Goal: Transaction & Acquisition: Subscribe to service/newsletter

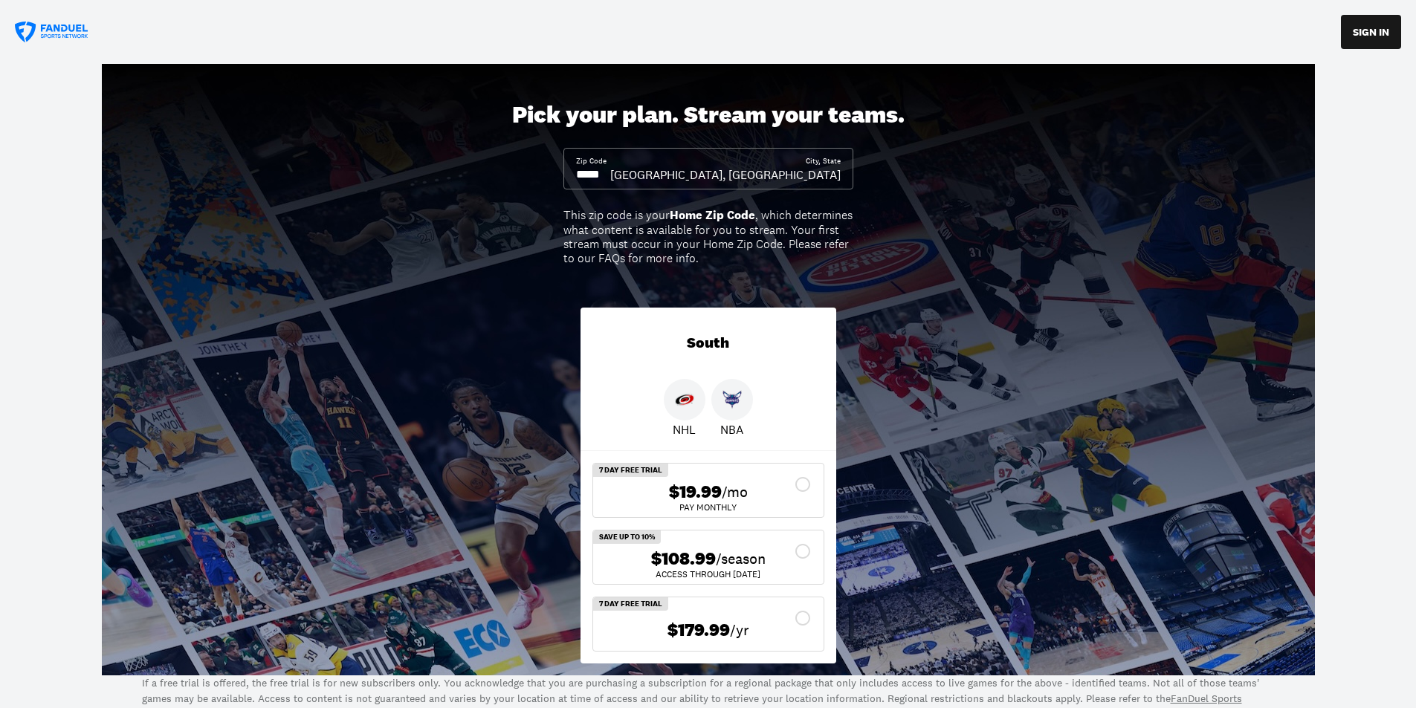
click at [695, 408] on div at bounding box center [685, 400] width 42 height 42
click at [808, 549] on div "$108.99 /season" at bounding box center [708, 560] width 207 height 22
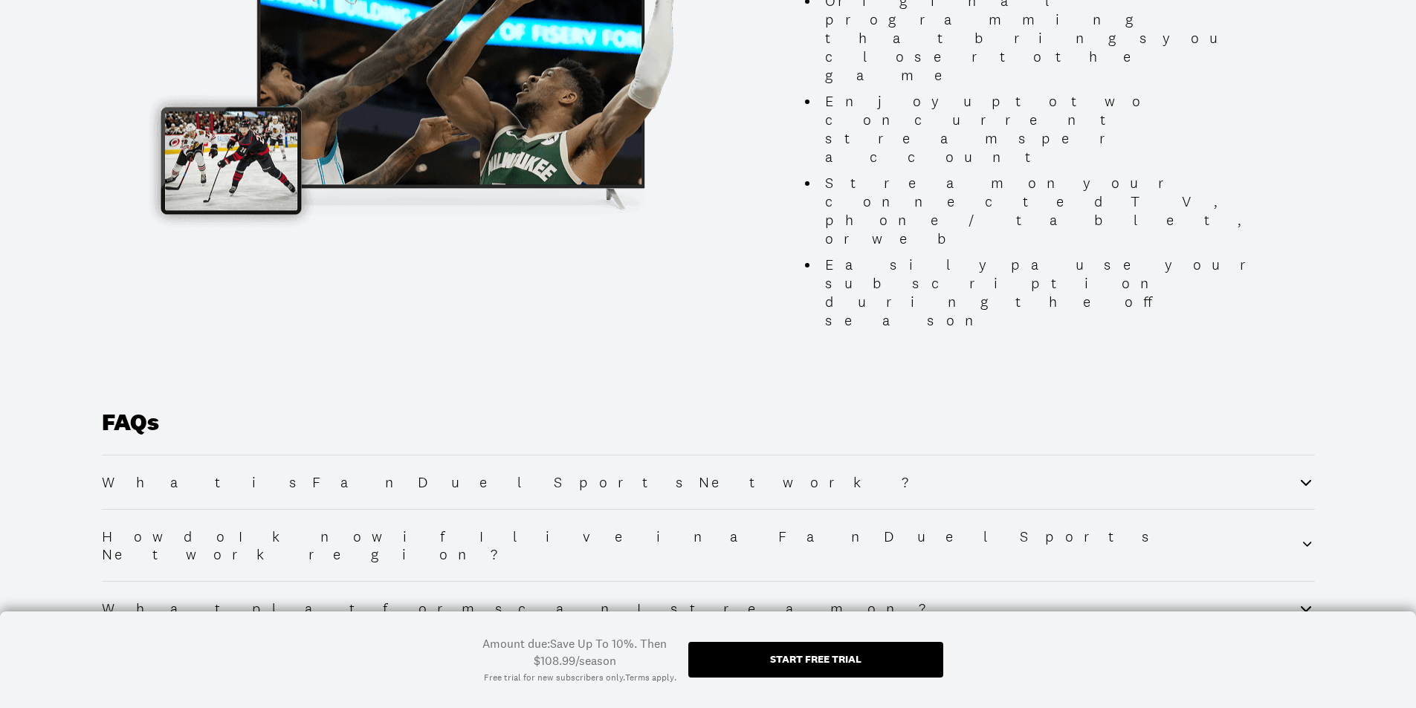
scroll to position [1710, 0]
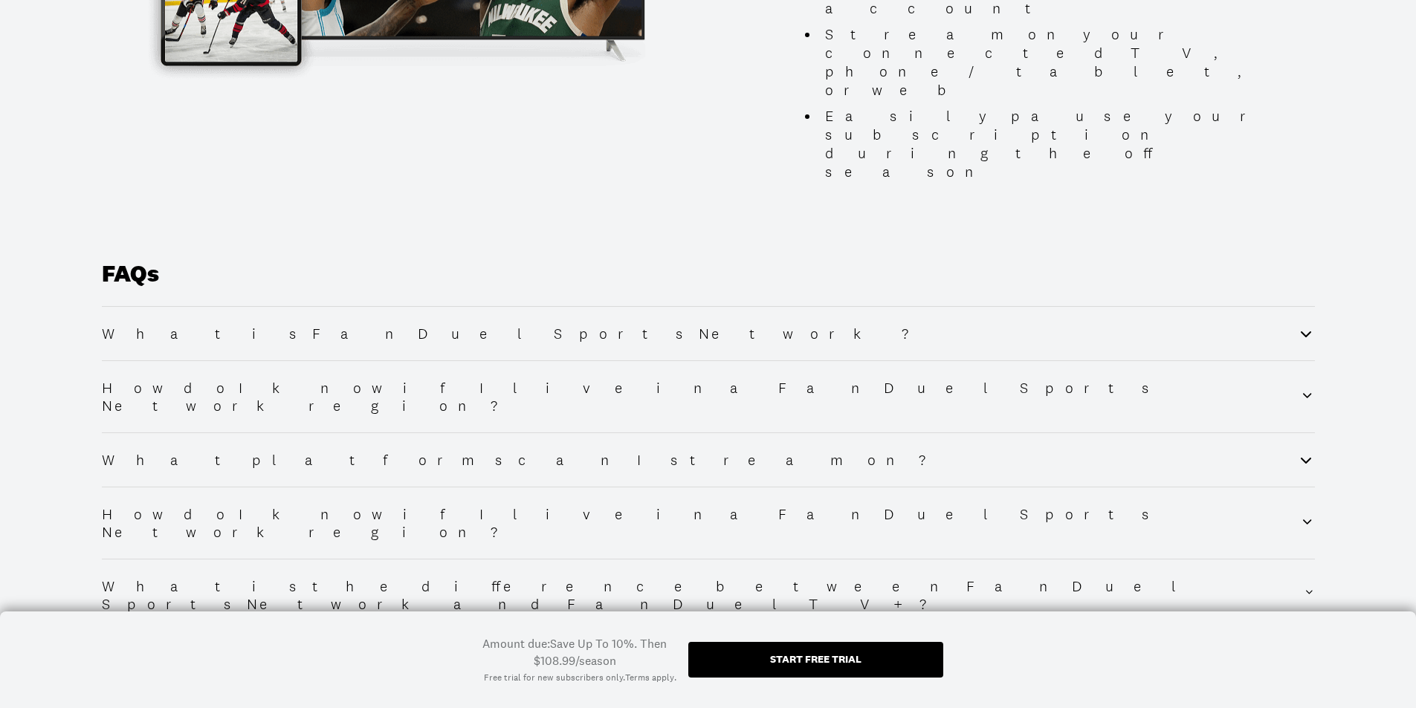
click at [857, 669] on div "Start free trial" at bounding box center [815, 660] width 255 height 36
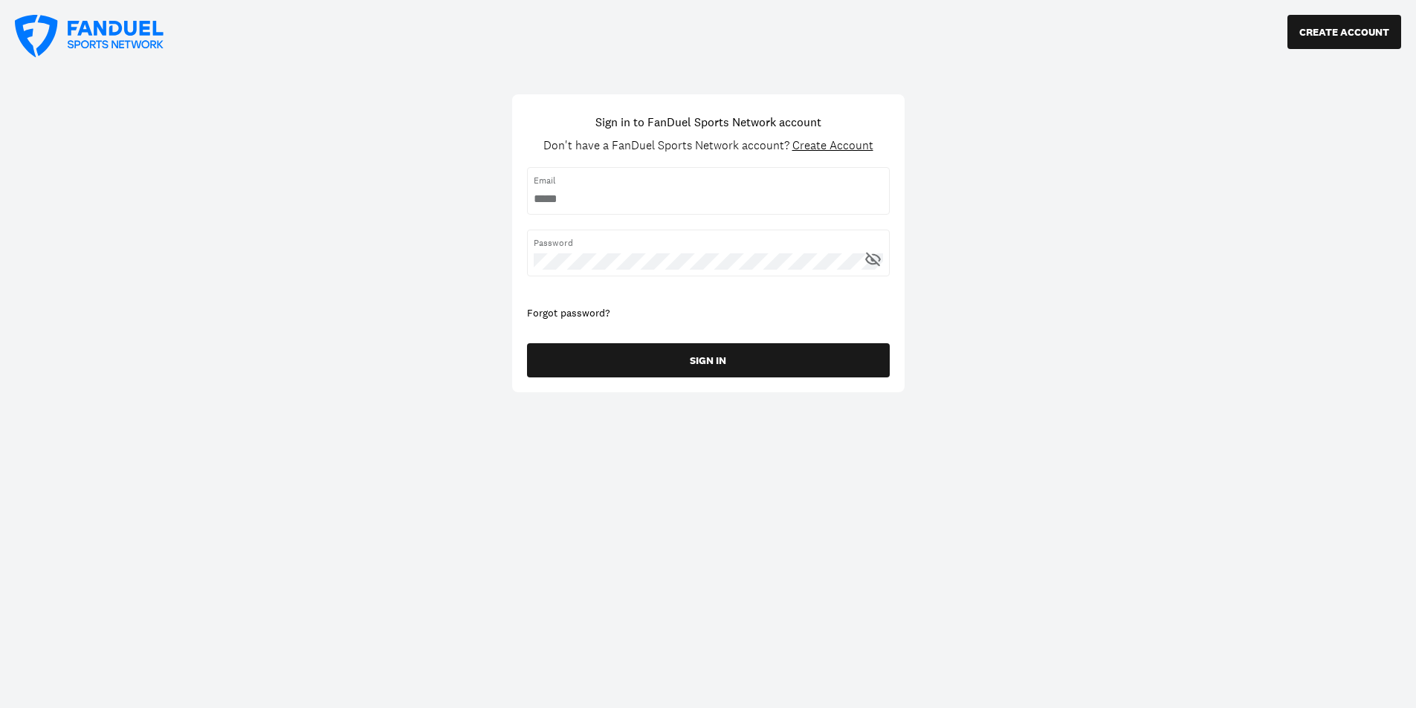
click at [605, 201] on input "username" at bounding box center [708, 199] width 349 height 16
type input "**********"
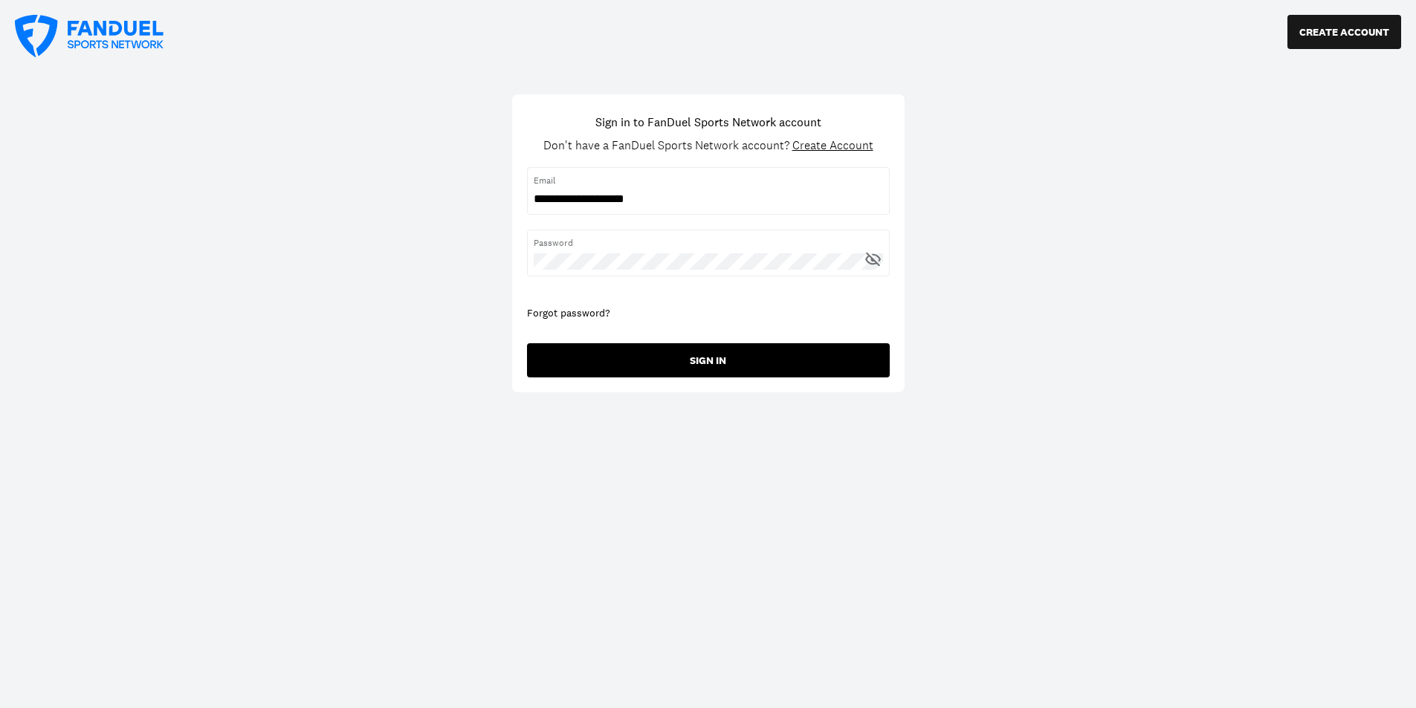
click at [641, 357] on button "SIGN IN" at bounding box center [708, 360] width 363 height 34
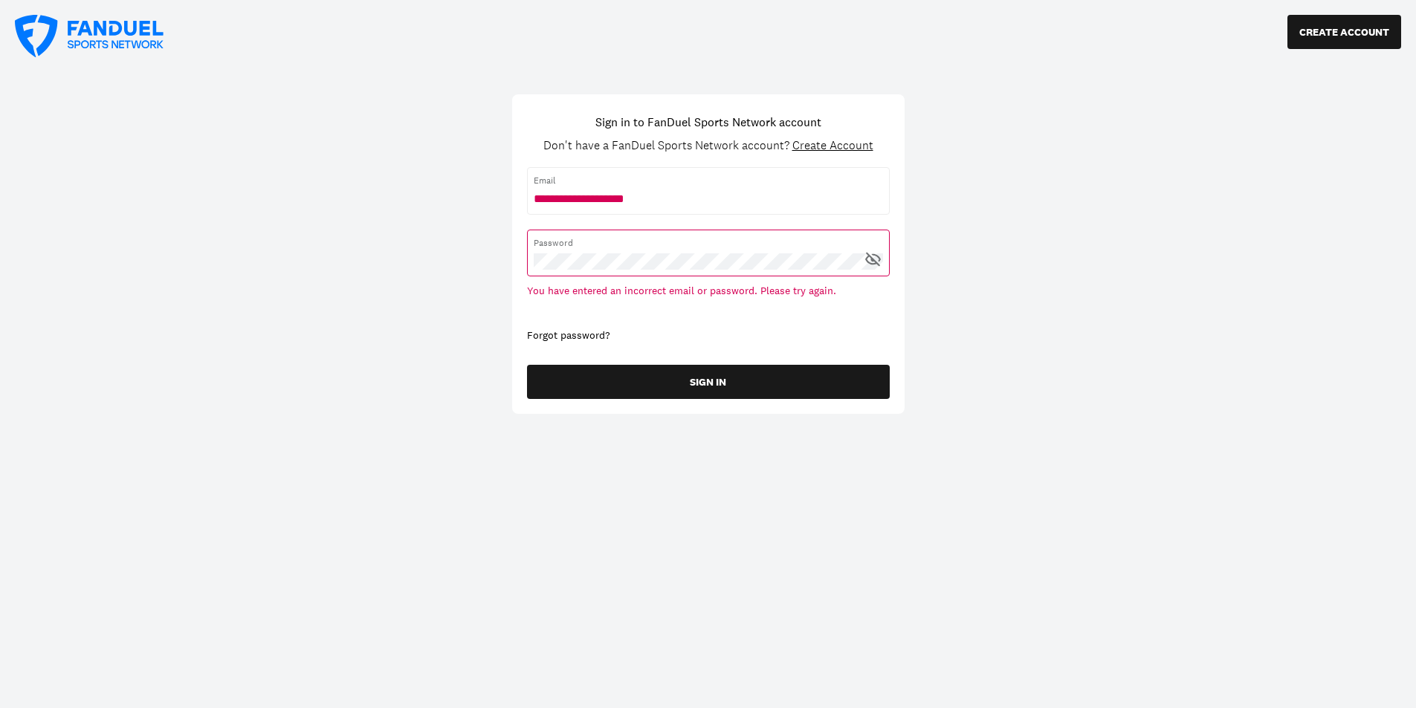
click at [578, 335] on div "Forgot password?" at bounding box center [708, 336] width 363 height 15
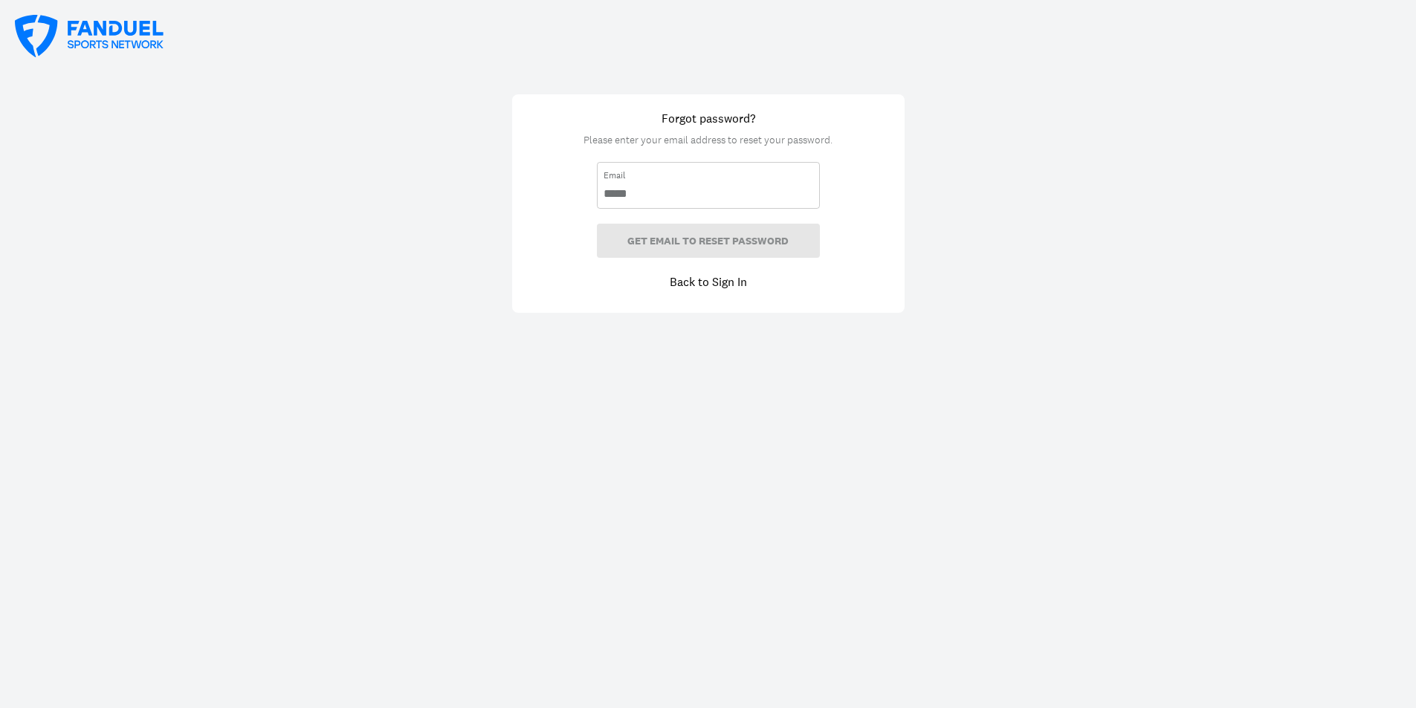
click at [619, 189] on input "email" at bounding box center [709, 194] width 210 height 16
type input "**********"
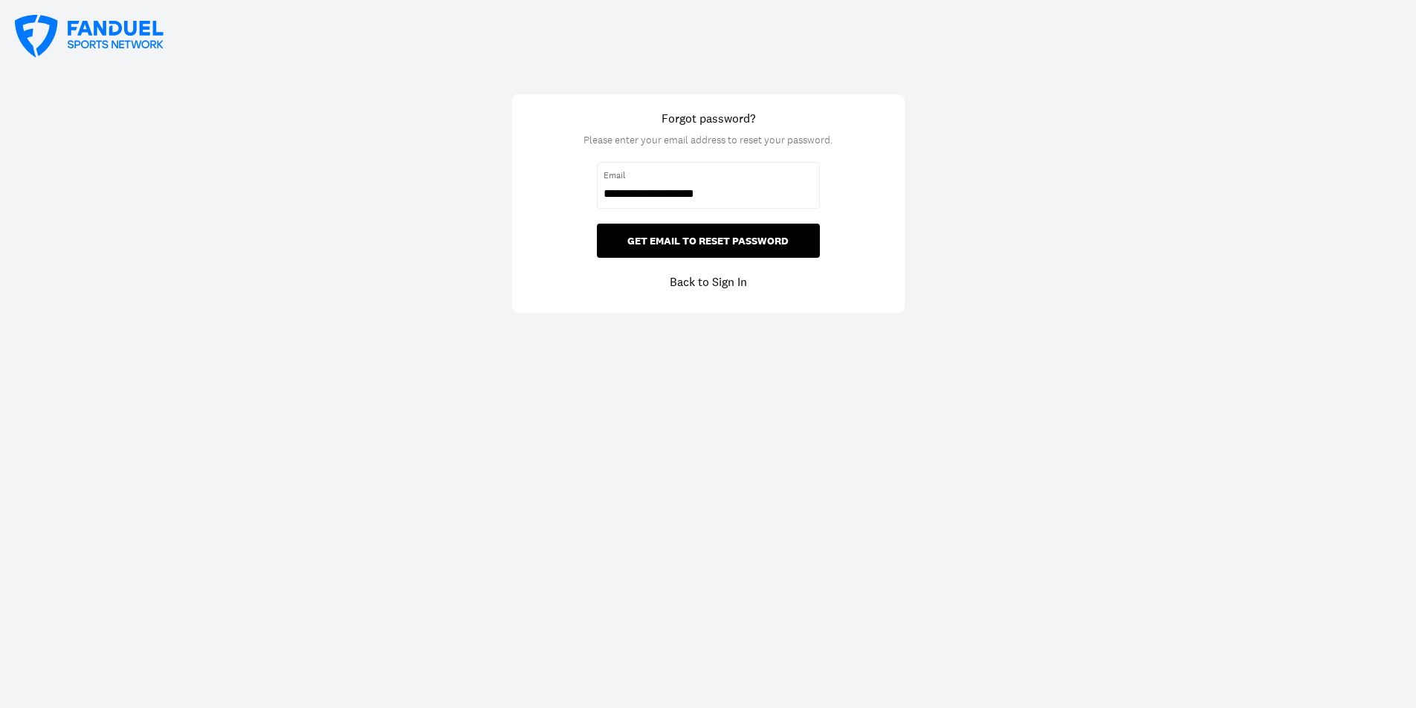
click at [699, 247] on button "GET EMAIL TO RESET PASSWORD" at bounding box center [708, 241] width 223 height 34
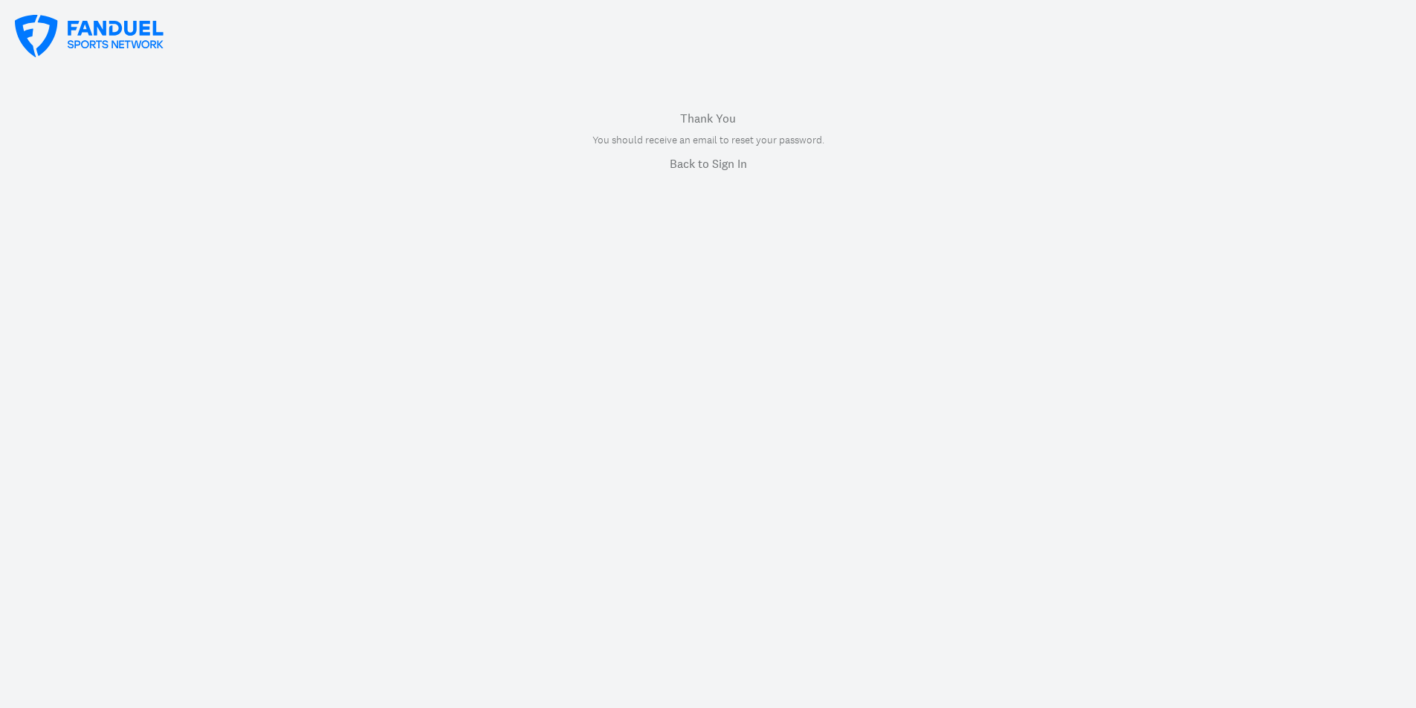
click at [712, 158] on link "Back to Sign In" at bounding box center [708, 164] width 77 height 18
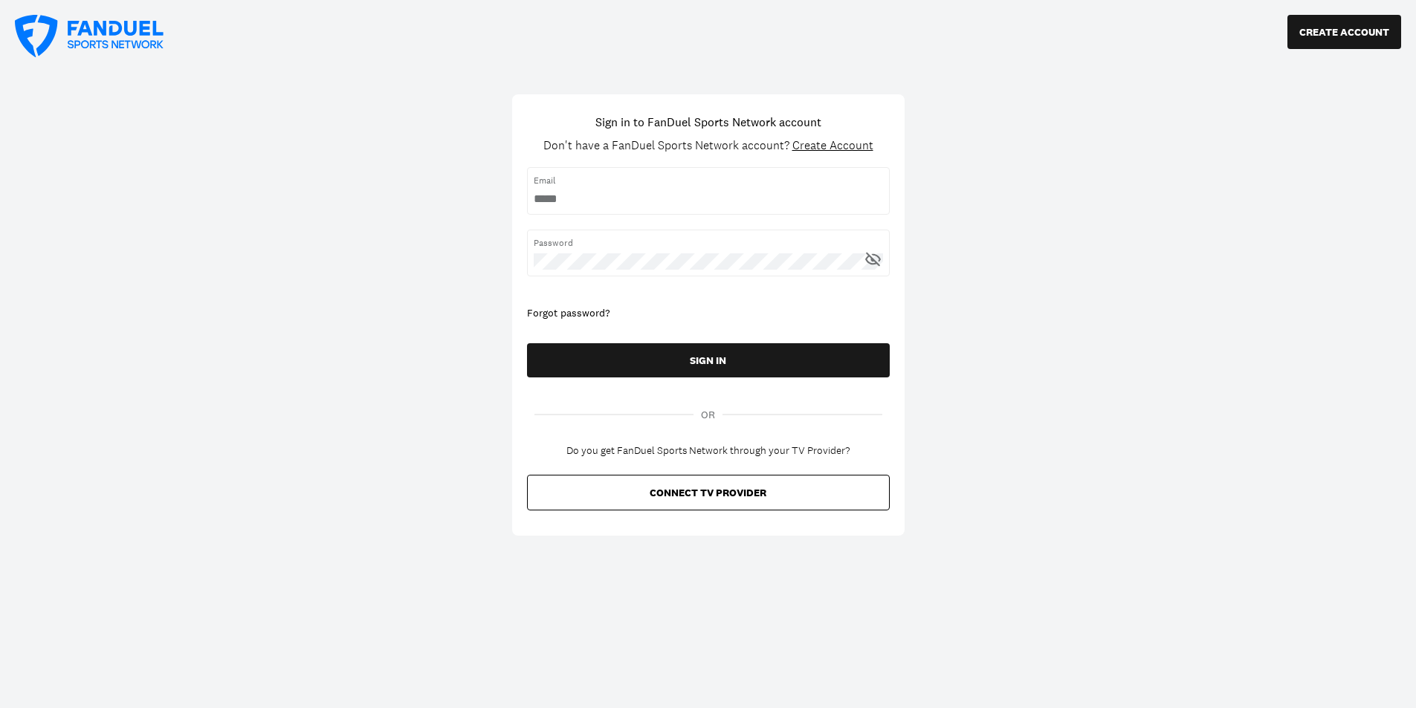
click at [714, 187] on span "Email" at bounding box center [708, 180] width 349 height 13
click at [583, 196] on input "username" at bounding box center [708, 199] width 349 height 16
type input "**********"
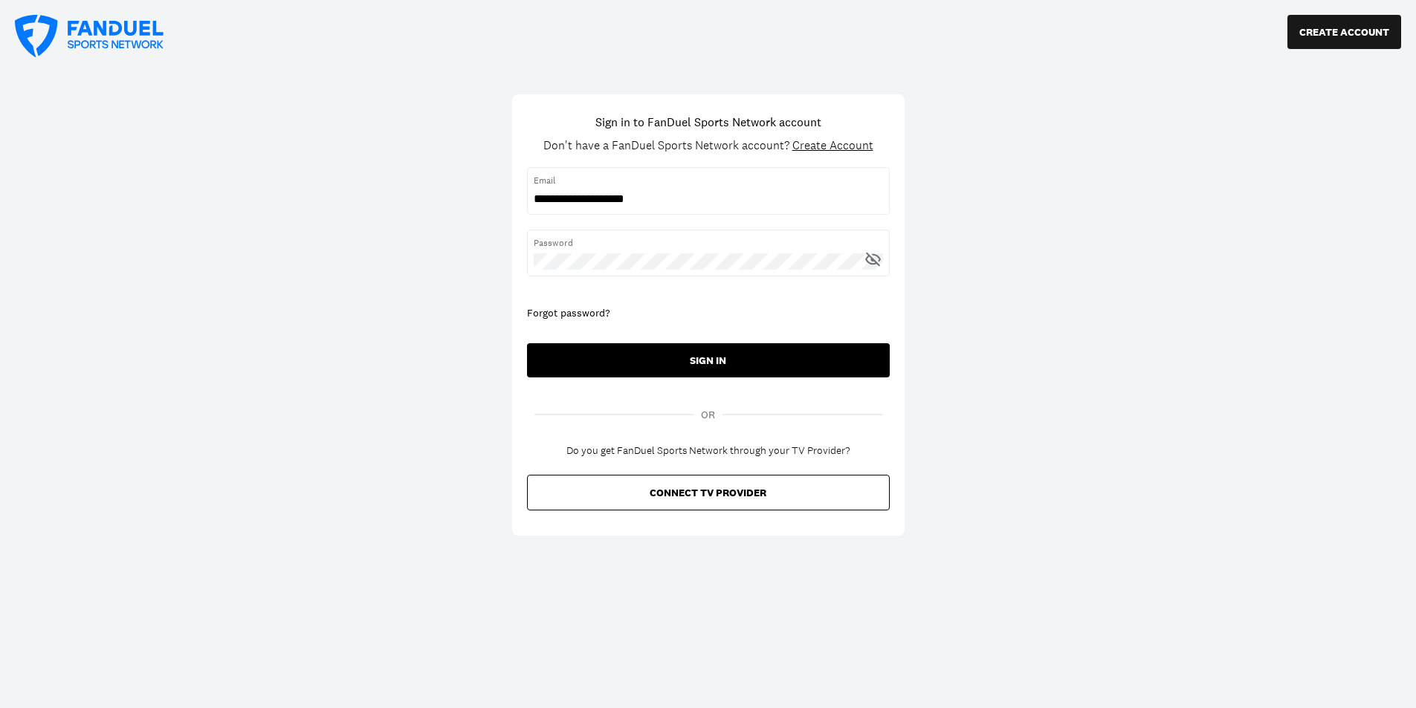
click at [722, 377] on button "SIGN IN" at bounding box center [708, 360] width 363 height 34
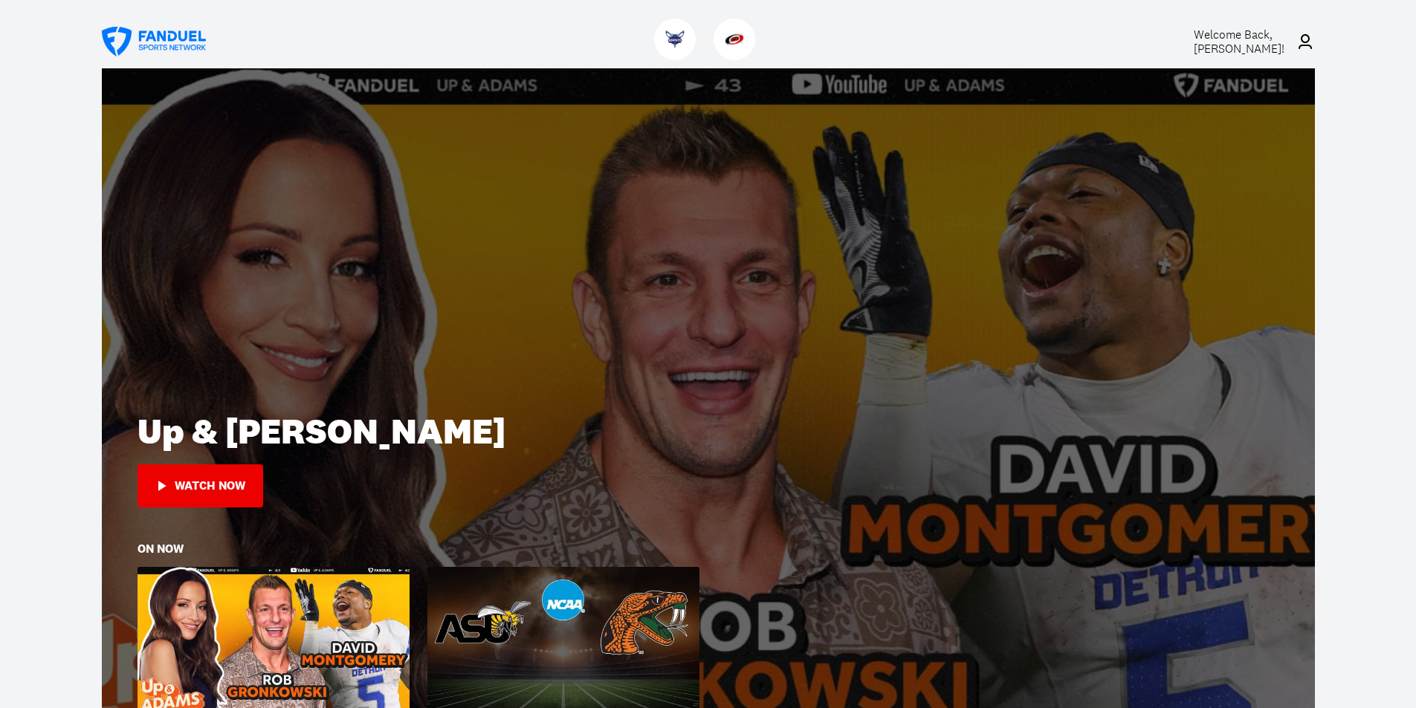
click at [1261, 48] on span "Welcome Back, [PERSON_NAME] !" at bounding box center [1239, 42] width 91 height 30
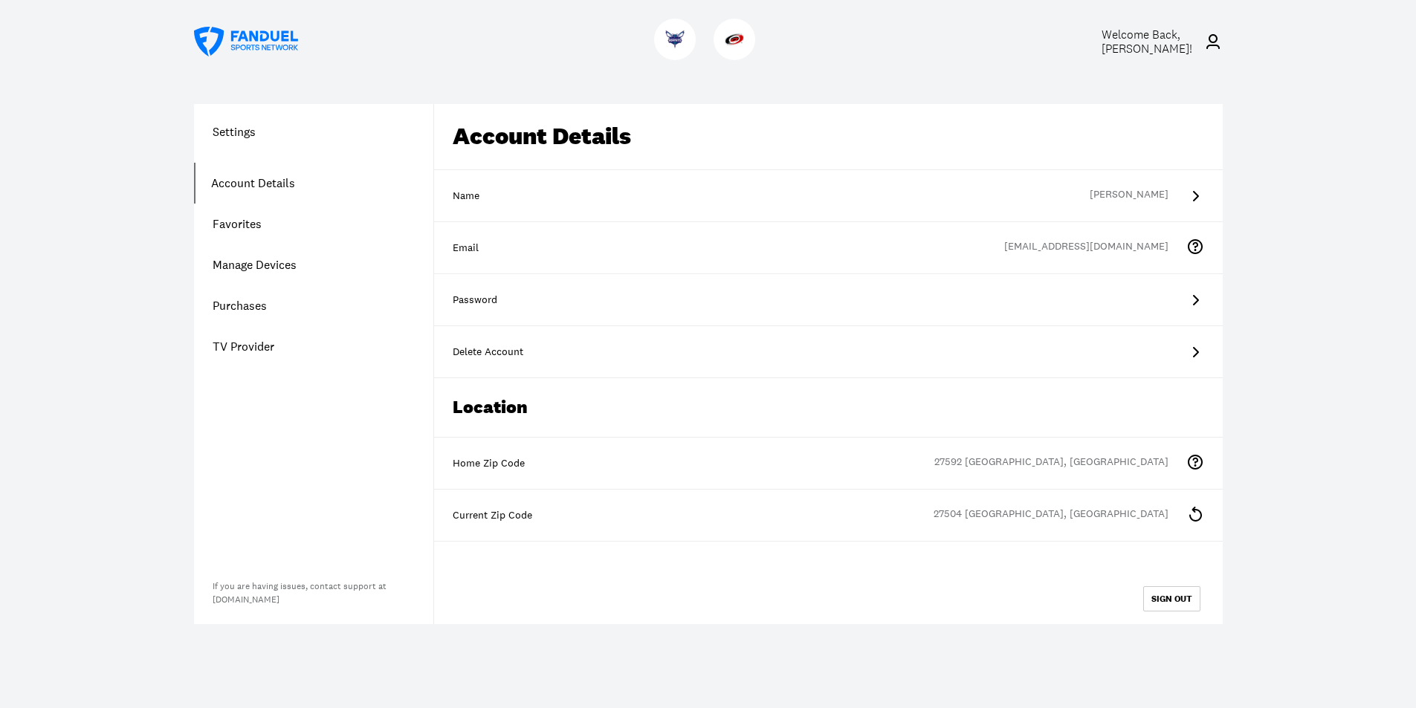
click at [271, 187] on link "Account Details" at bounding box center [313, 183] width 239 height 41
click at [258, 306] on link "Purchases" at bounding box center [313, 305] width 239 height 41
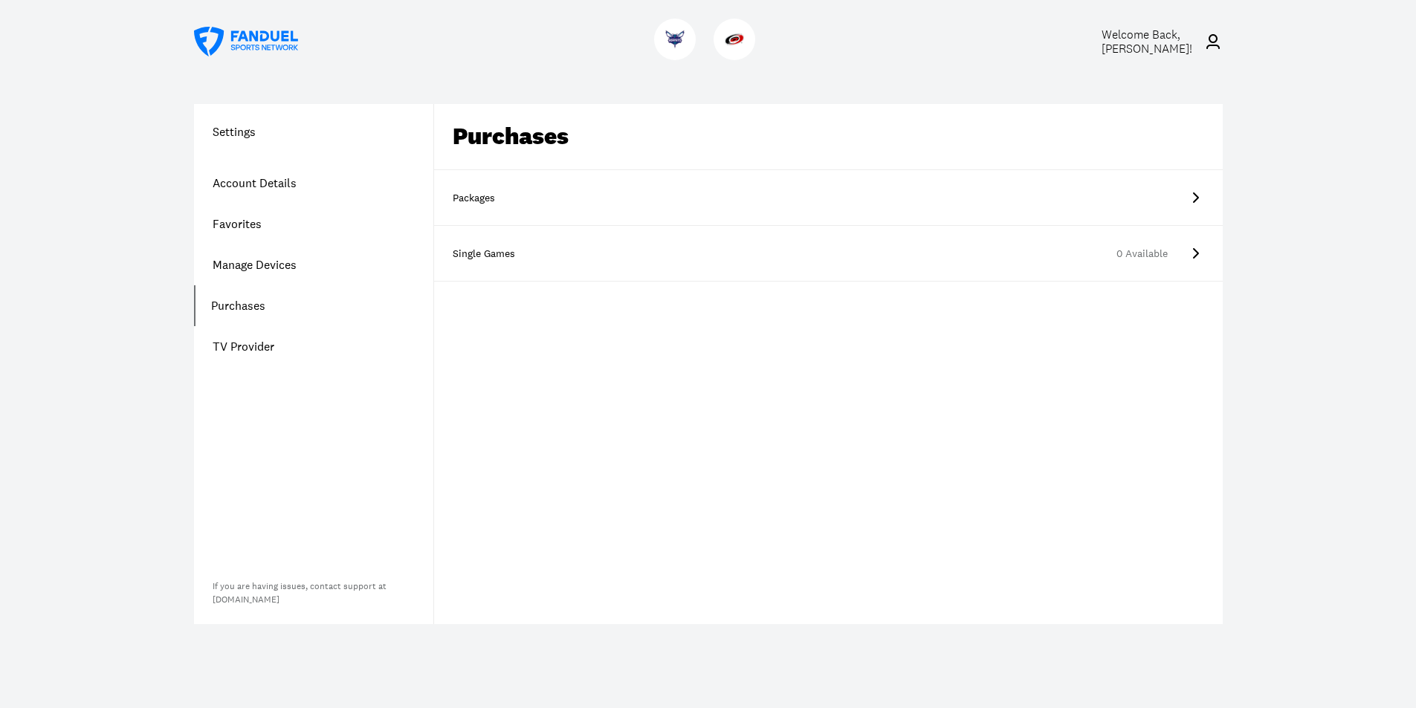
click at [488, 198] on div "Packages" at bounding box center [490, 198] width 74 height 15
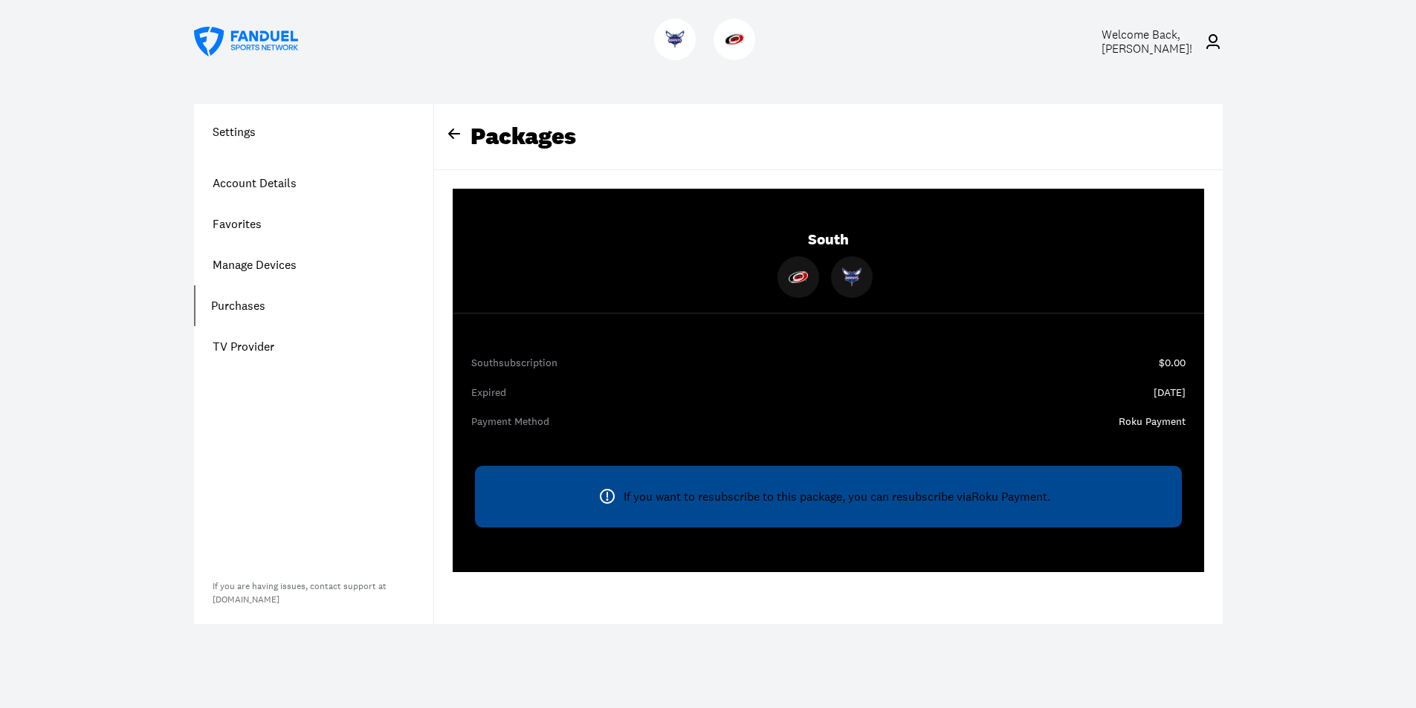
click at [247, 338] on link "TV Provider" at bounding box center [313, 346] width 239 height 41
